Goal: Check status

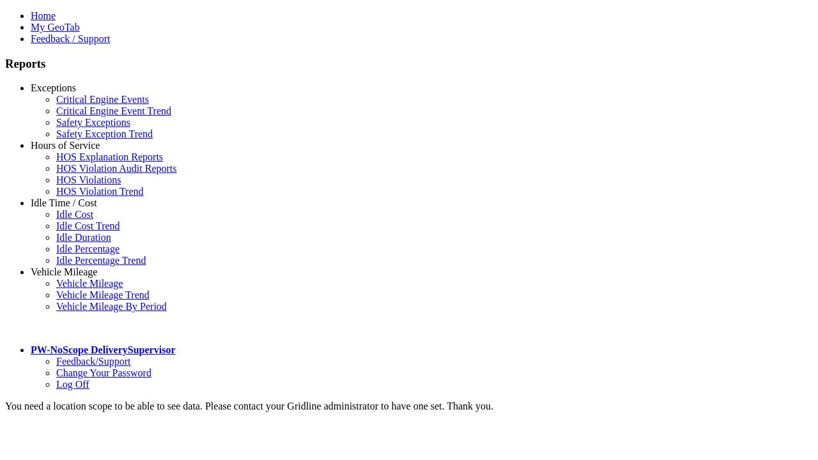
click at [73, 266] on link "Vehicle Mileage" at bounding box center [64, 271] width 66 height 11
click at [83, 282] on link "Vehicle Mileage" at bounding box center [89, 283] width 66 height 11
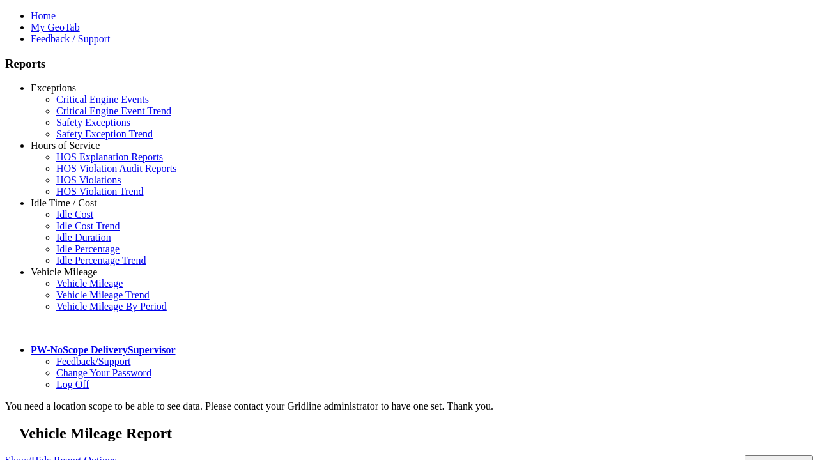
type input "**********"
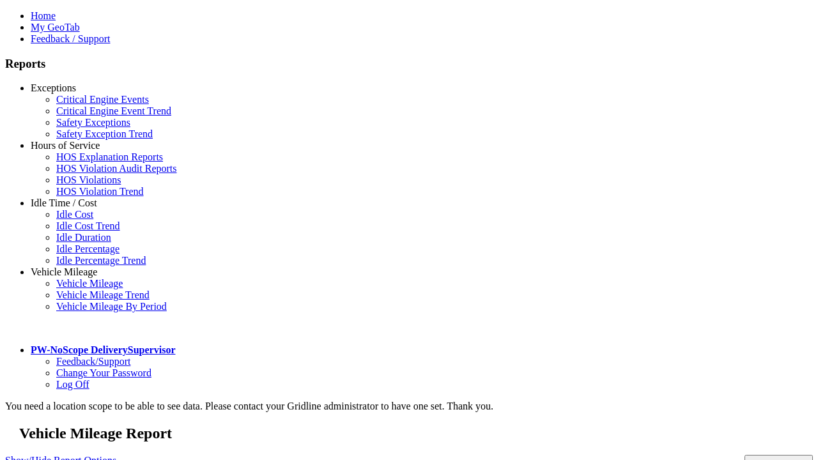
type input "**********"
